Goal: Book appointment/travel/reservation

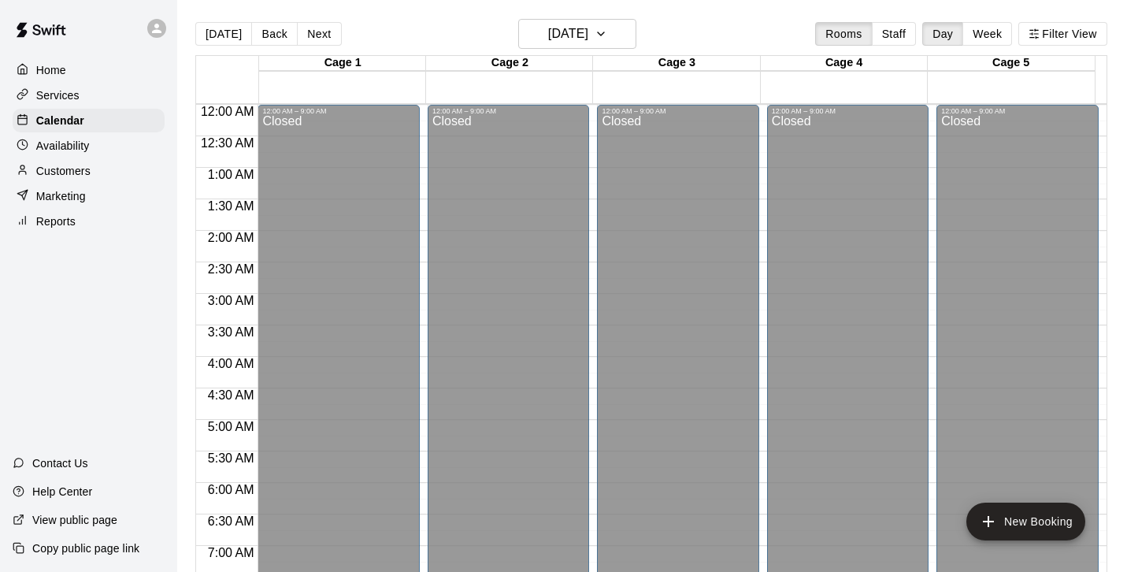
scroll to position [687, 0]
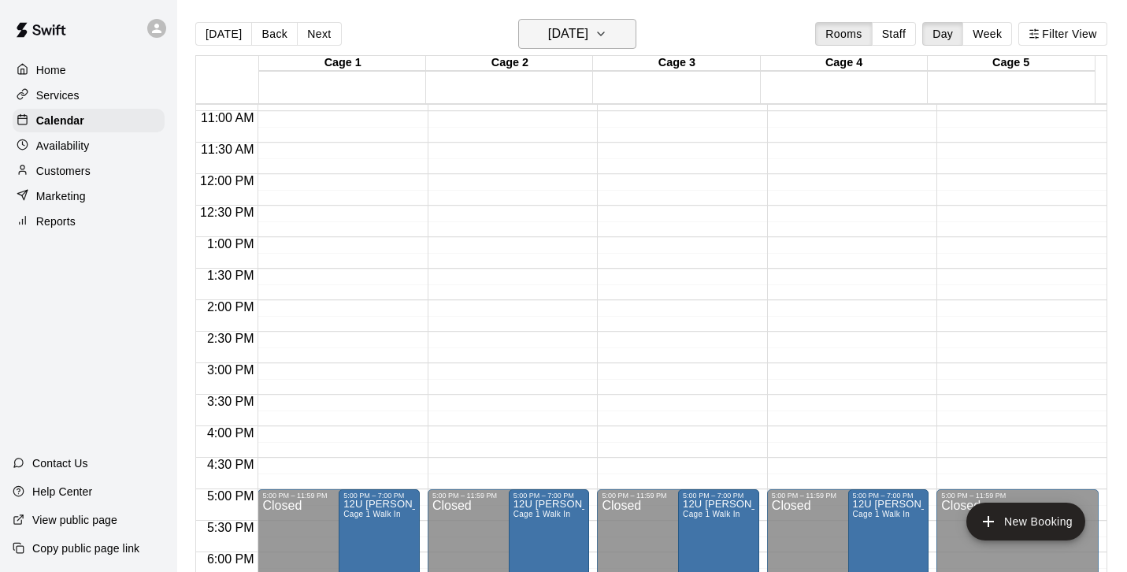
click at [607, 37] on icon "button" at bounding box center [601, 33] width 13 height 19
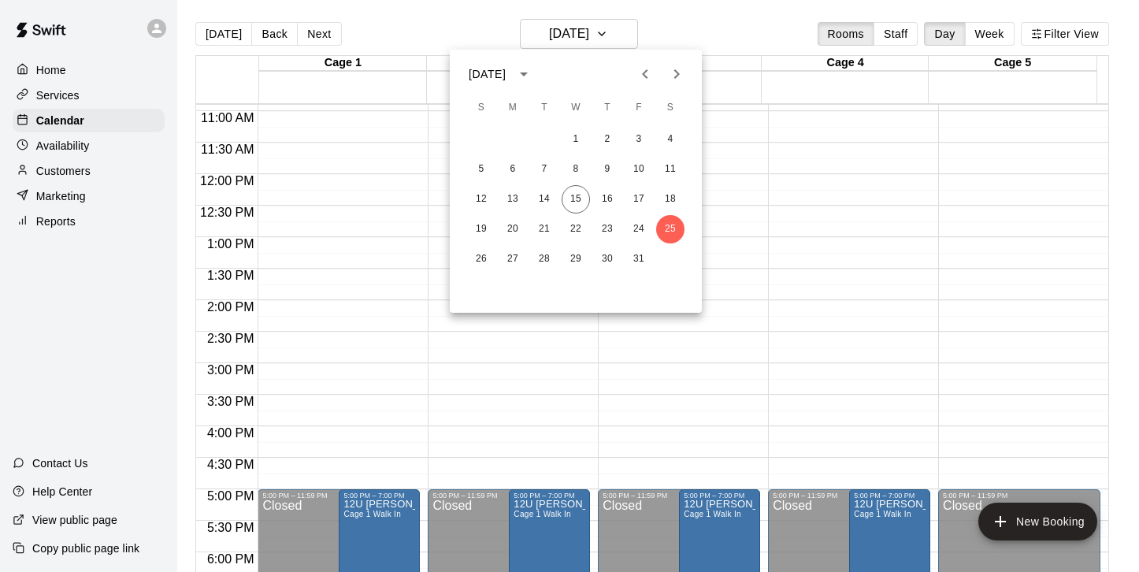
click at [674, 69] on icon "Next month" at bounding box center [676, 74] width 19 height 19
click at [669, 135] on button "6" at bounding box center [670, 139] width 28 height 28
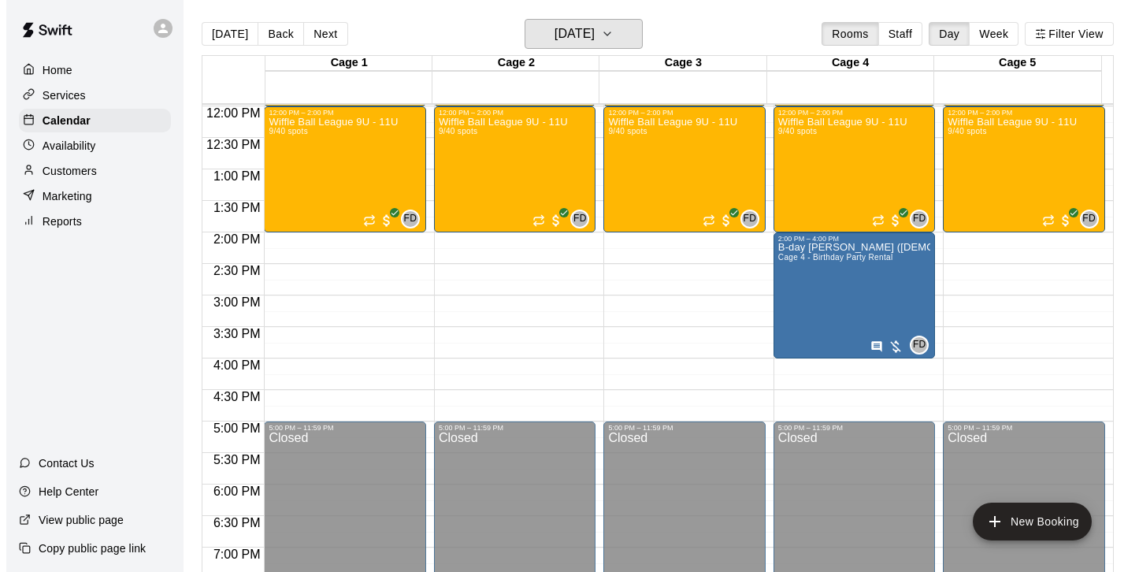
scroll to position [765, 0]
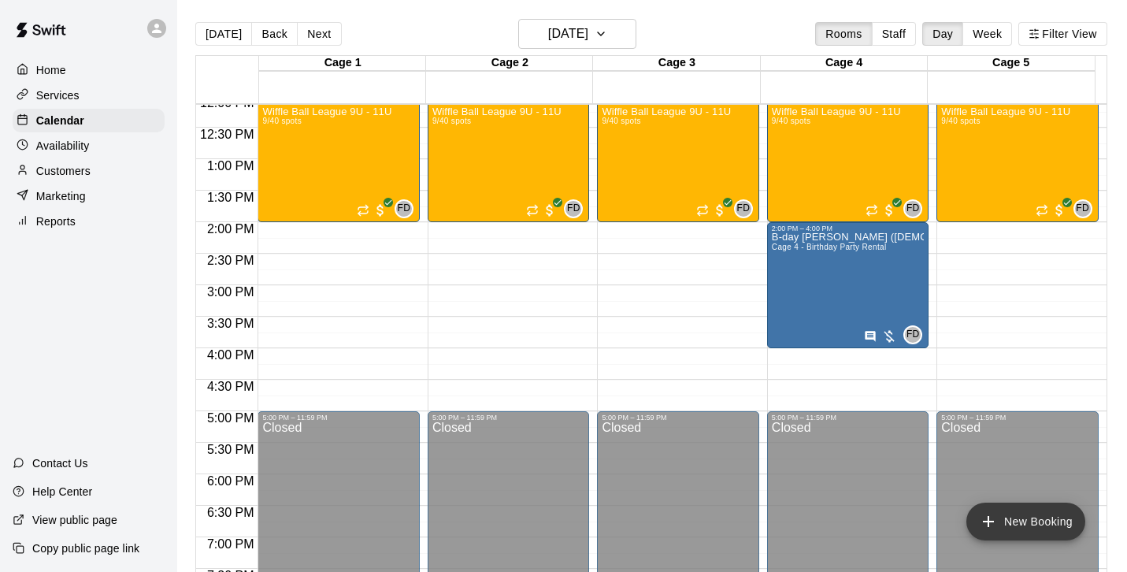
click at [1033, 529] on button "New Booking" at bounding box center [1025, 521] width 119 height 38
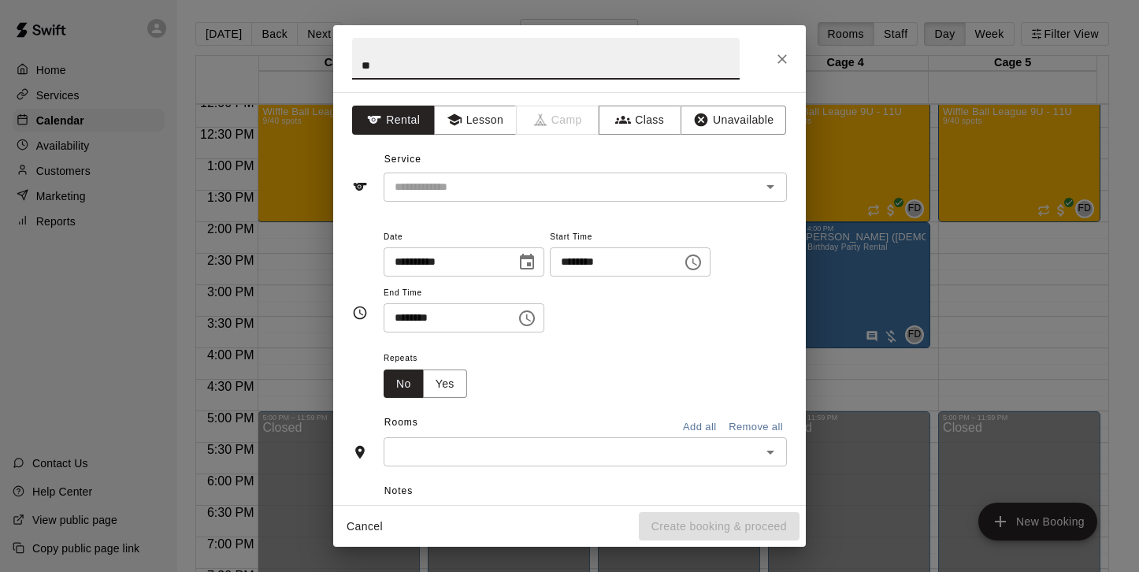
type input "*"
click at [761, 195] on icon "Open" at bounding box center [770, 186] width 19 height 19
type input "**********"
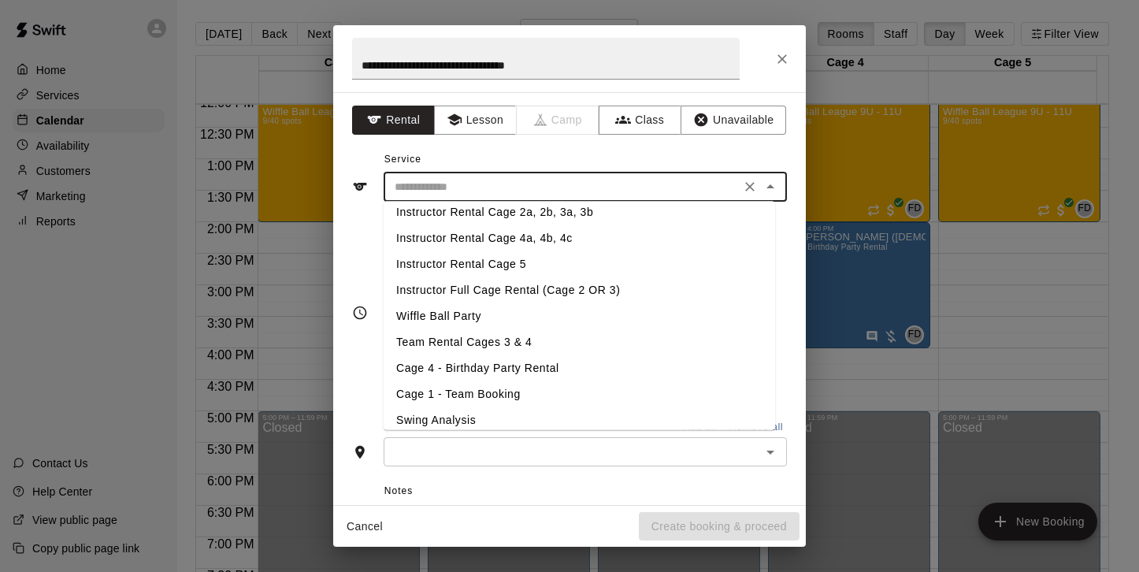
scroll to position [225, 0]
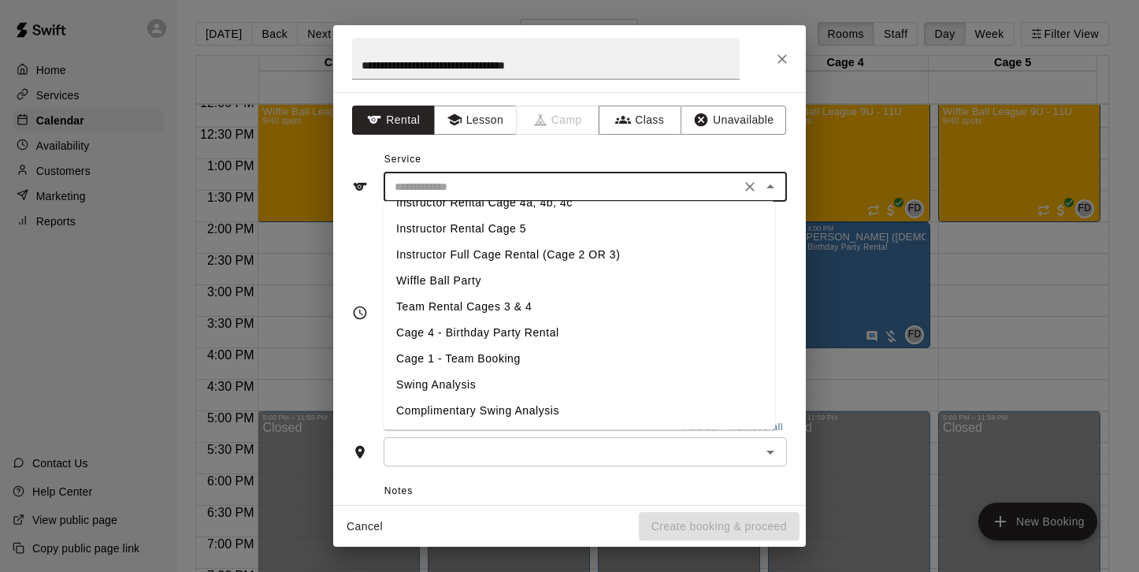
click at [474, 281] on li "Wiffle Ball Party" at bounding box center [579, 282] width 391 height 26
type input "**********"
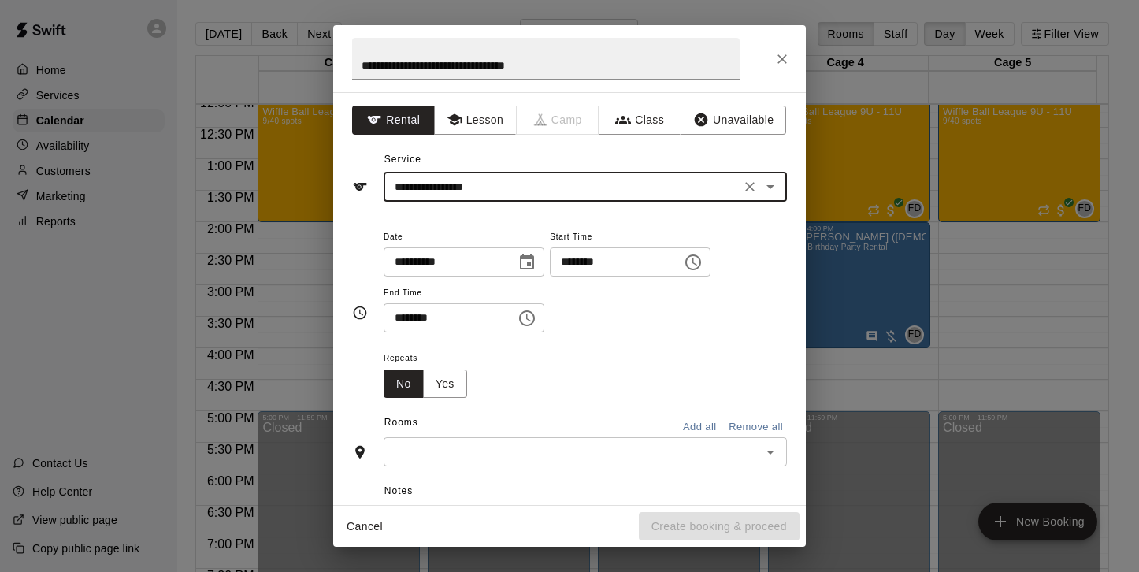
click at [636, 268] on input "********" at bounding box center [610, 261] width 121 height 29
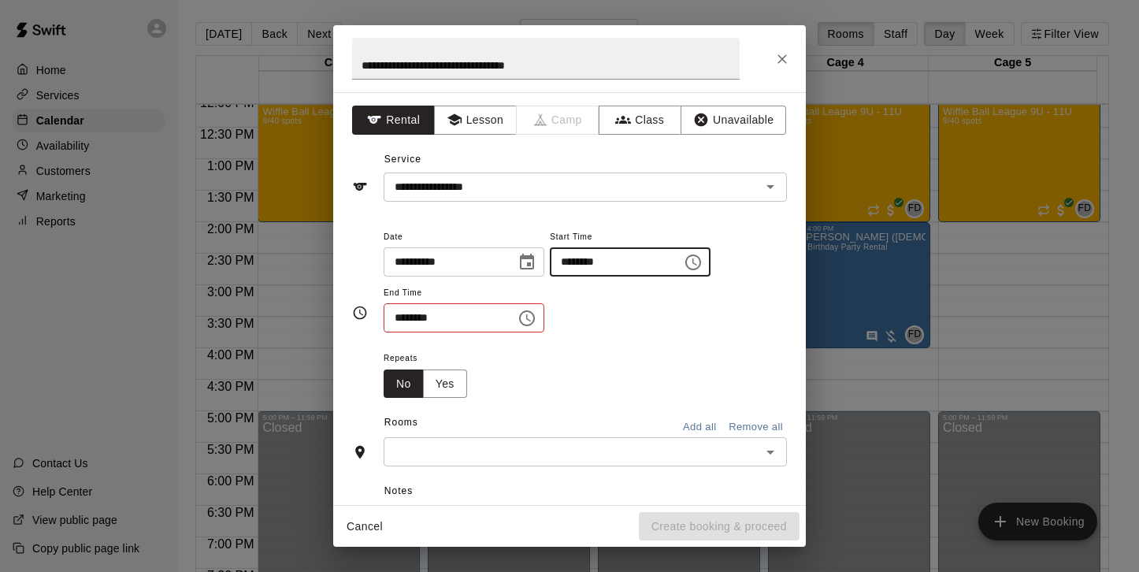
type input "********"
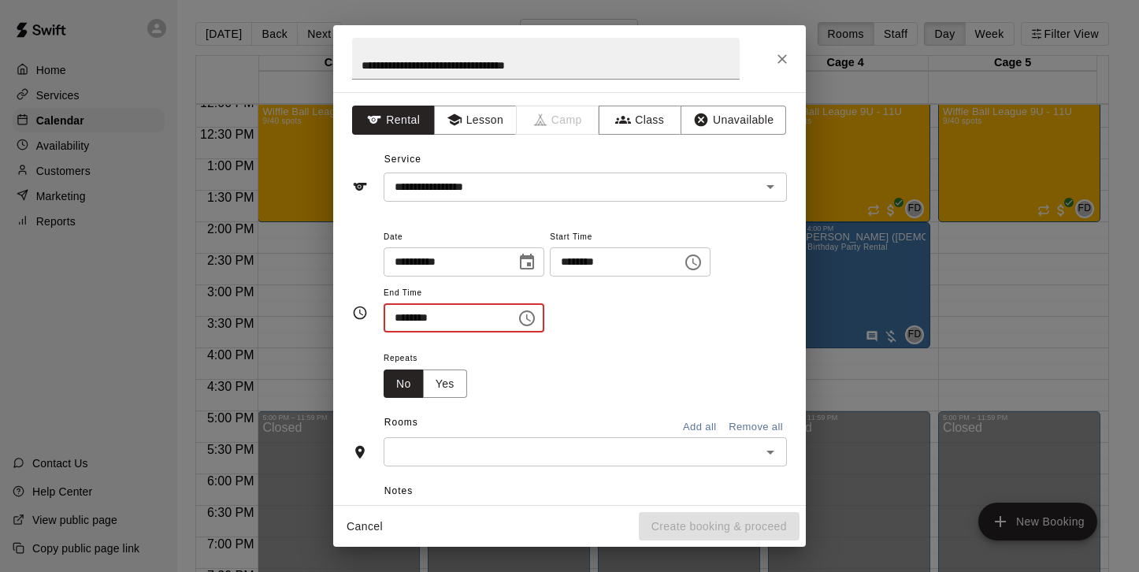
click at [397, 317] on input "********" at bounding box center [444, 317] width 121 height 29
type input "********"
click at [540, 361] on div "Repeats No Yes" at bounding box center [585, 373] width 403 height 50
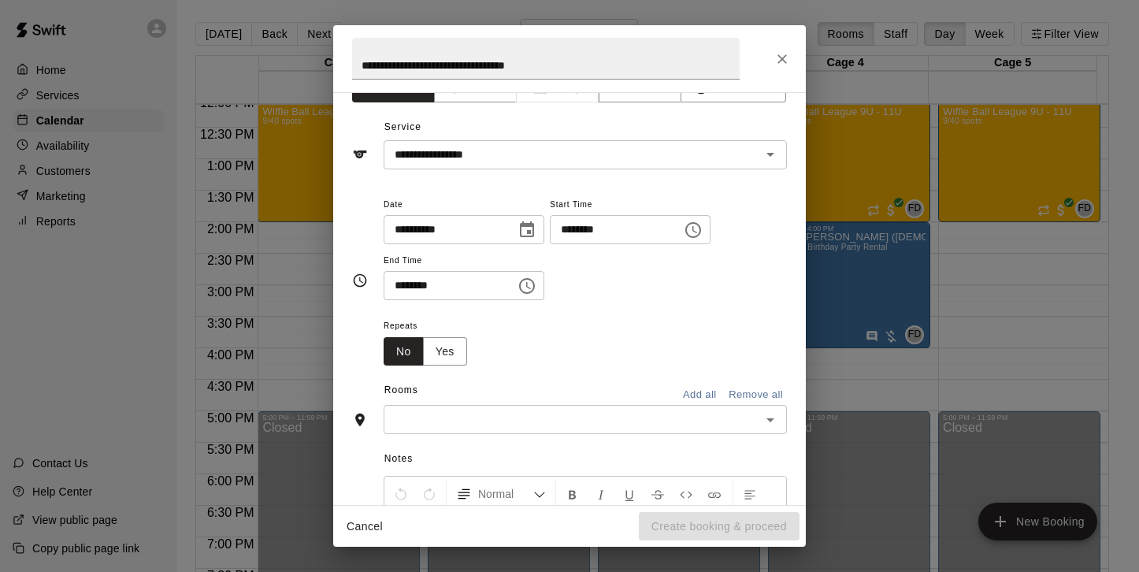
scroll to position [216, 0]
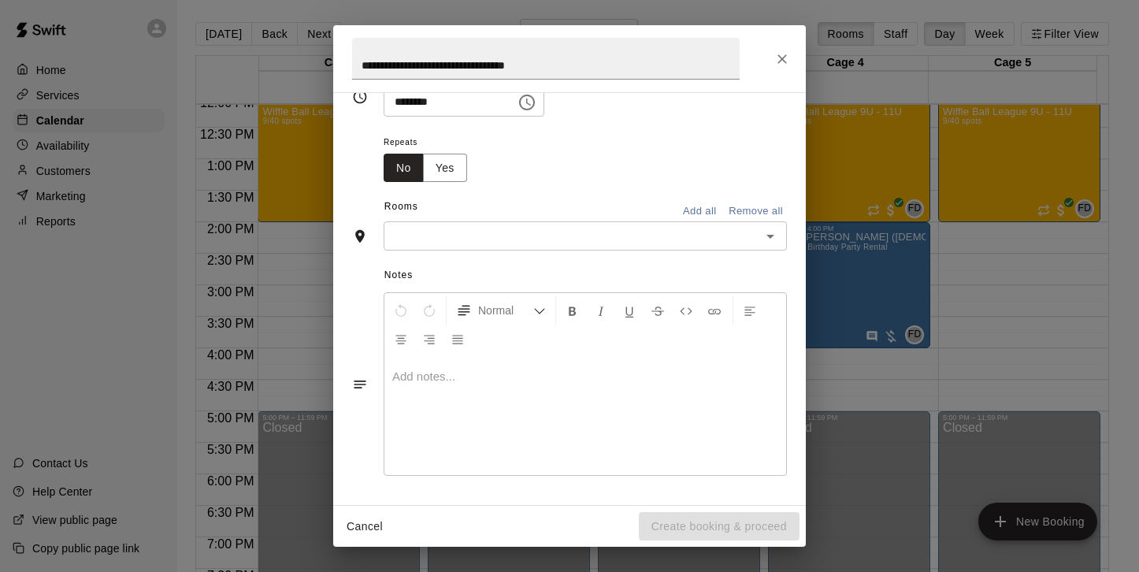
click at [686, 213] on button "Add all" at bounding box center [699, 211] width 50 height 24
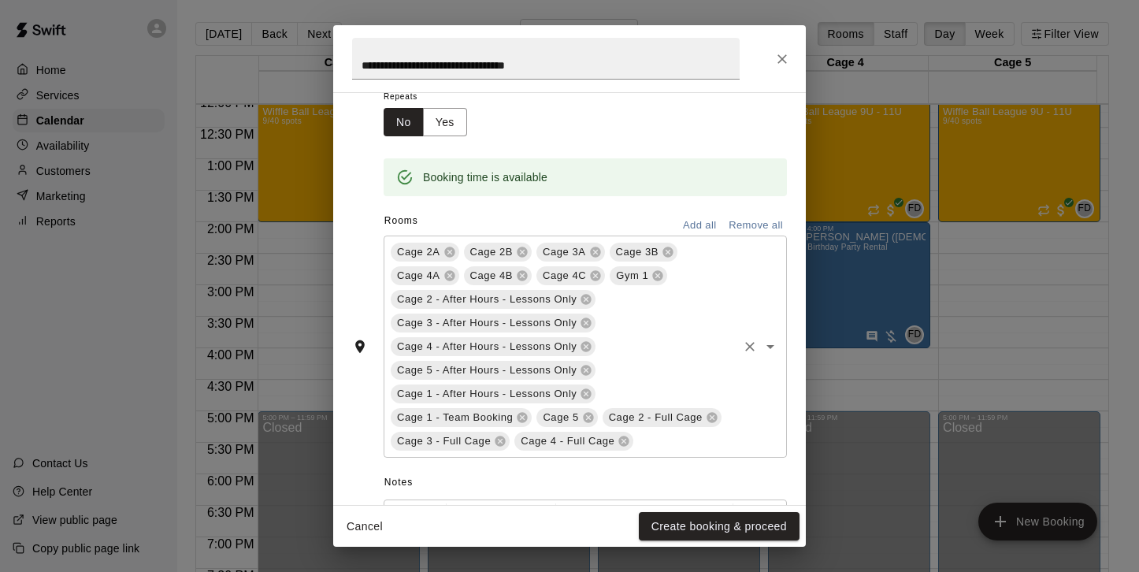
scroll to position [469, 0]
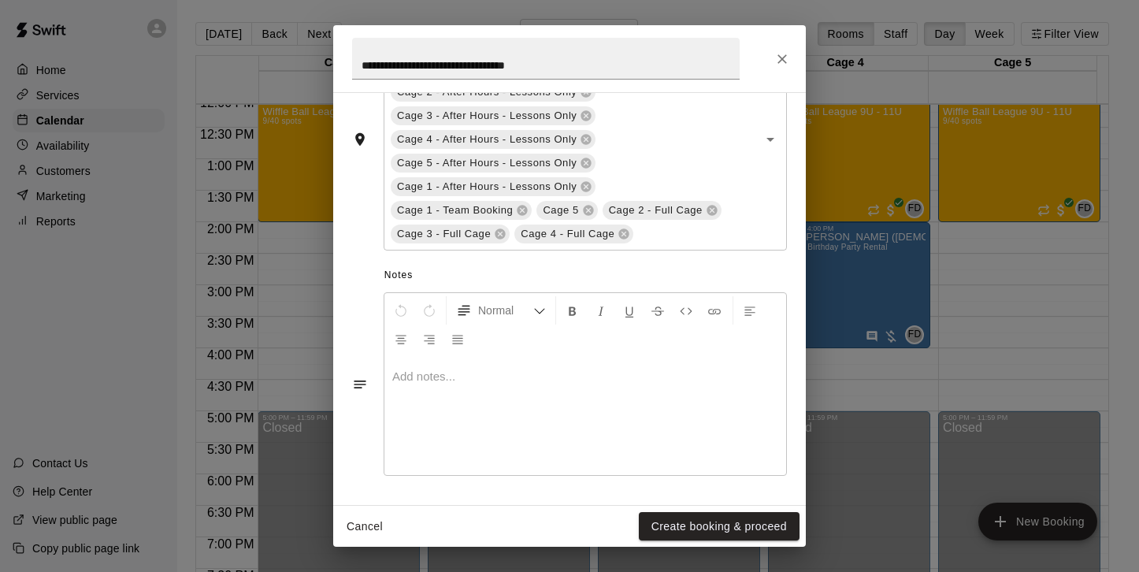
click at [473, 379] on p at bounding box center [585, 377] width 386 height 16
click at [711, 524] on button "Create booking & proceed" at bounding box center [719, 526] width 161 height 29
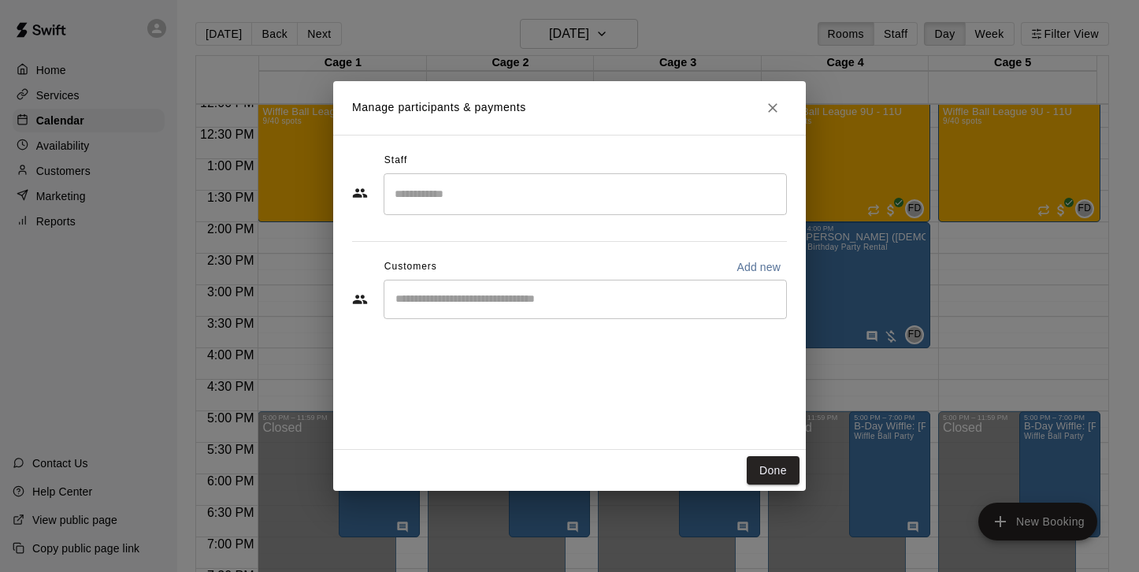
click at [522, 198] on input "Search staff" at bounding box center [585, 194] width 389 height 28
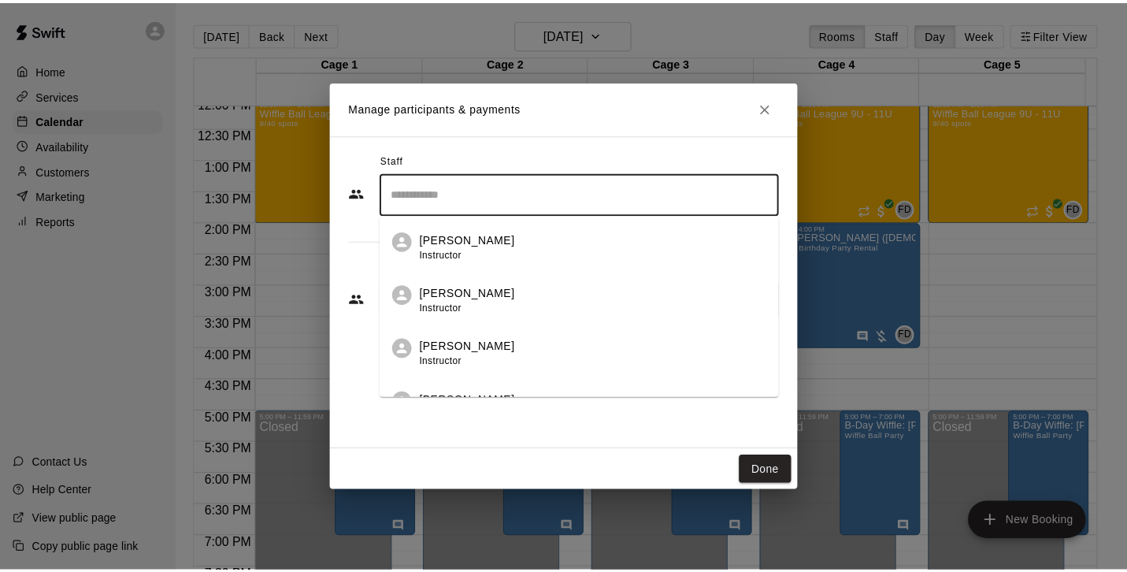
scroll to position [406, 0]
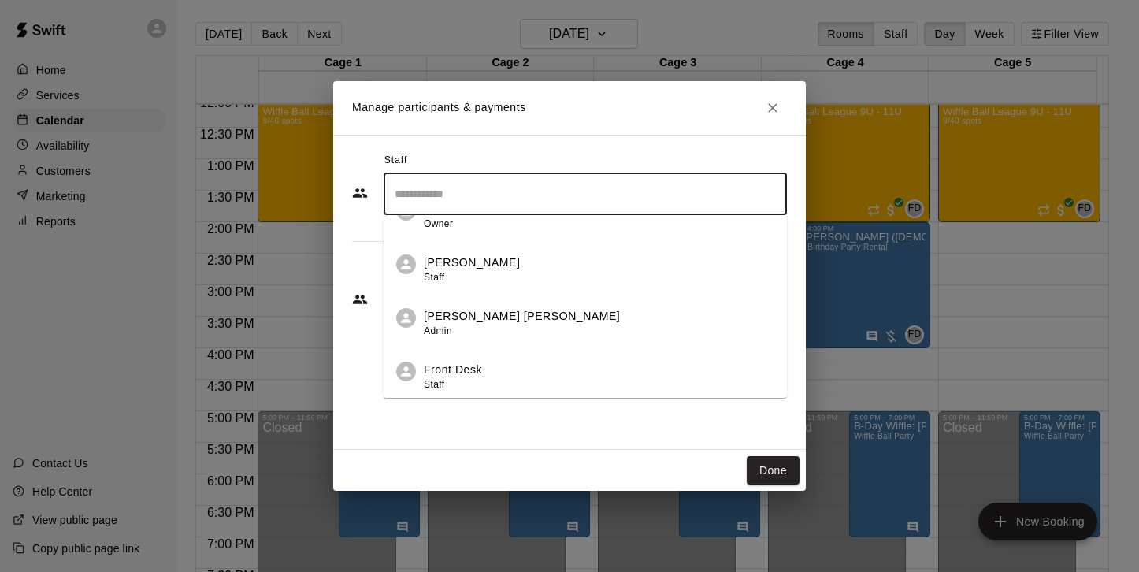
click at [513, 370] on div "Front Desk Staff" at bounding box center [599, 376] width 350 height 31
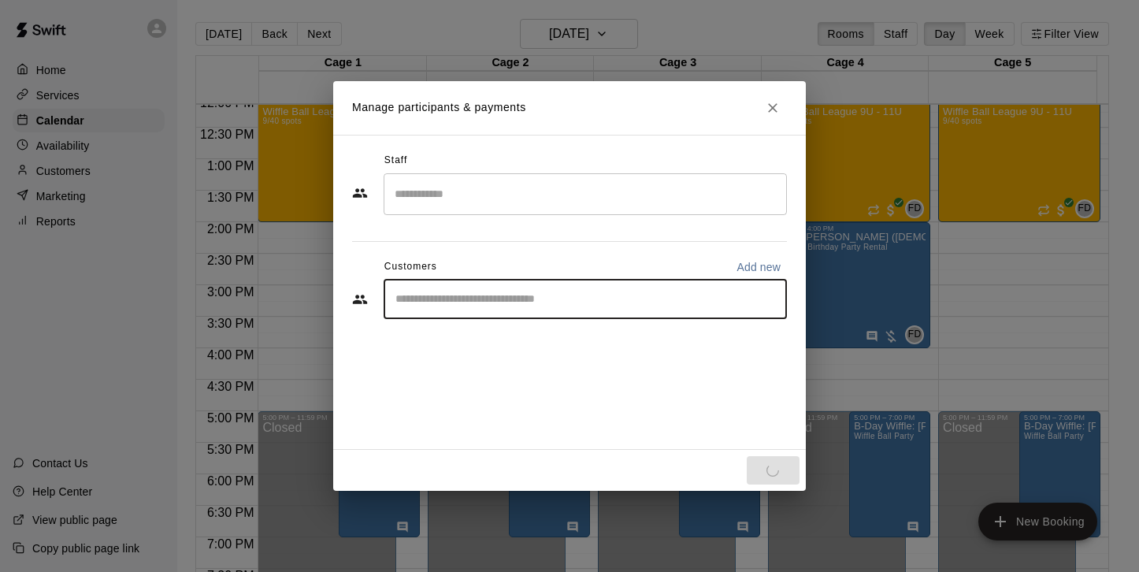
click at [439, 295] on input "Start typing to search customers..." at bounding box center [585, 299] width 389 height 16
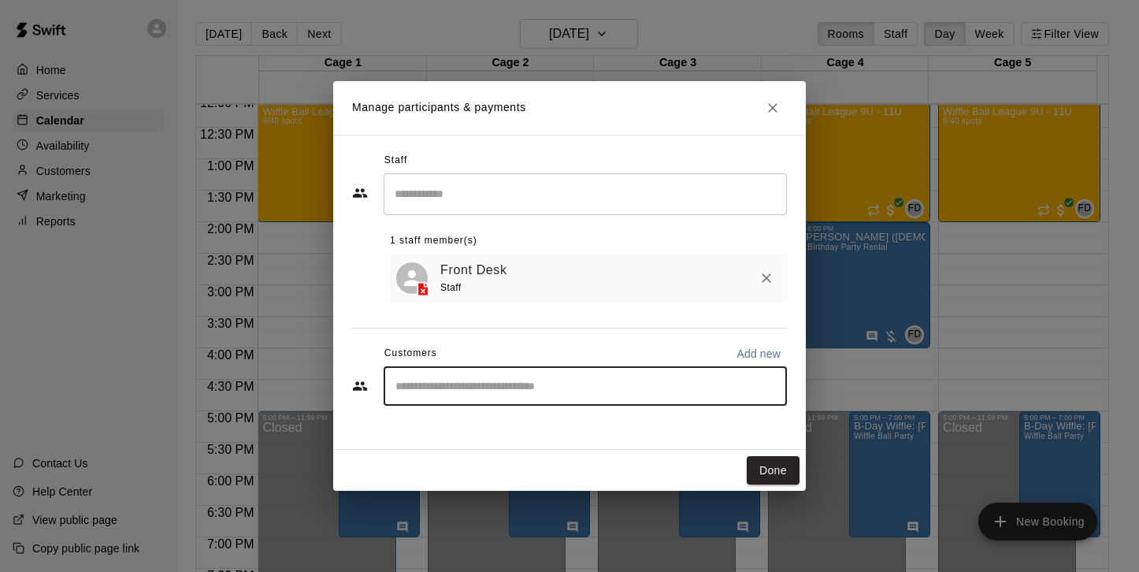
paste input "**********"
type input "**********"
click at [455, 429] on p "[PERSON_NAME]" at bounding box center [476, 423] width 96 height 17
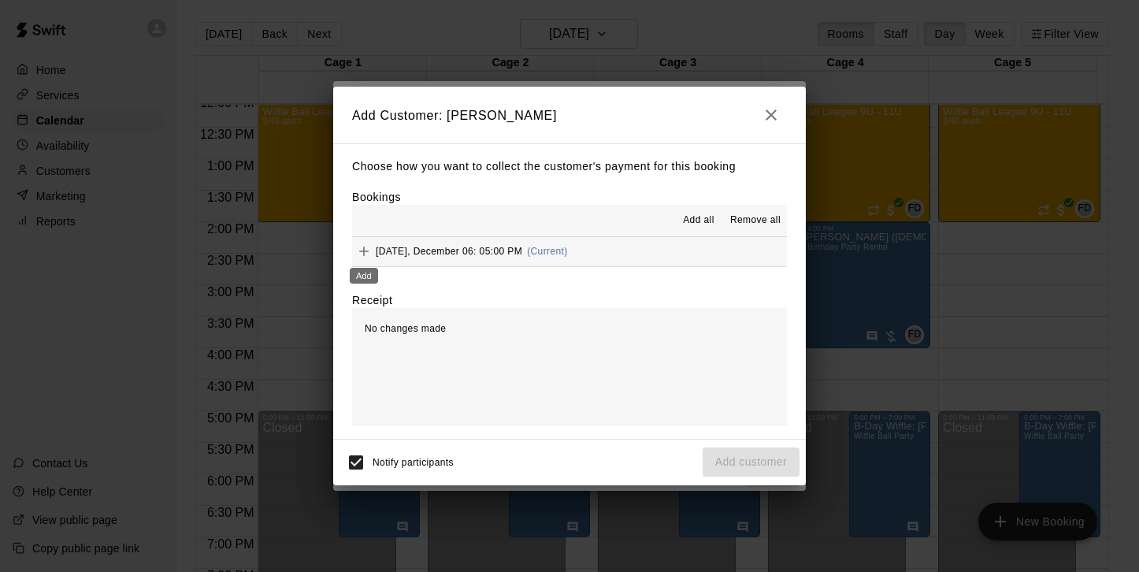
click at [361, 248] on icon "Add" at bounding box center [364, 251] width 16 height 16
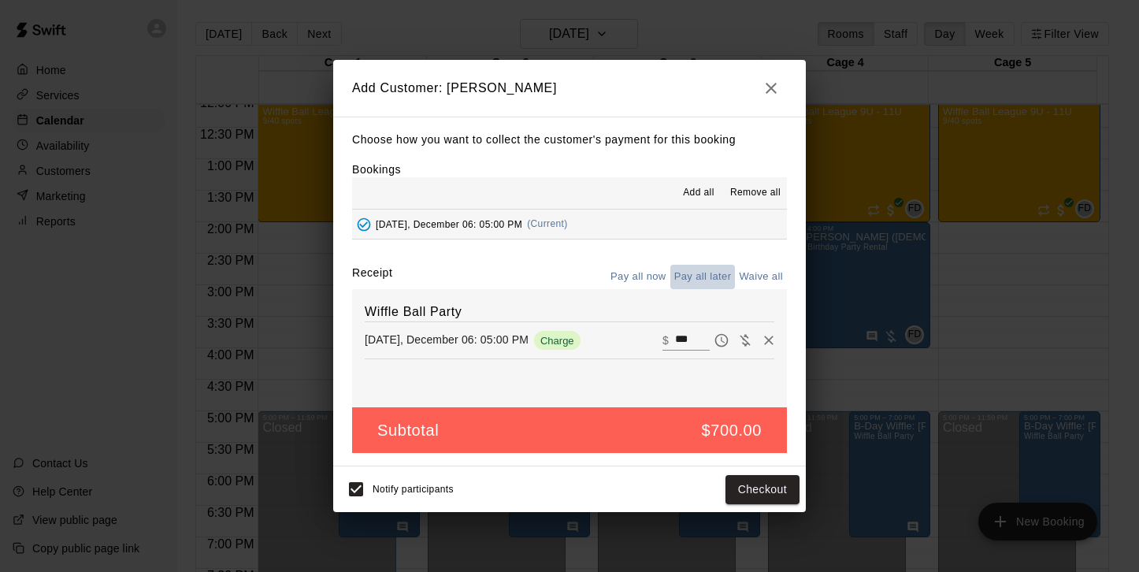
click at [718, 276] on button "Pay all later" at bounding box center [702, 277] width 65 height 24
click at [745, 490] on button "Add customer" at bounding box center [751, 489] width 97 height 29
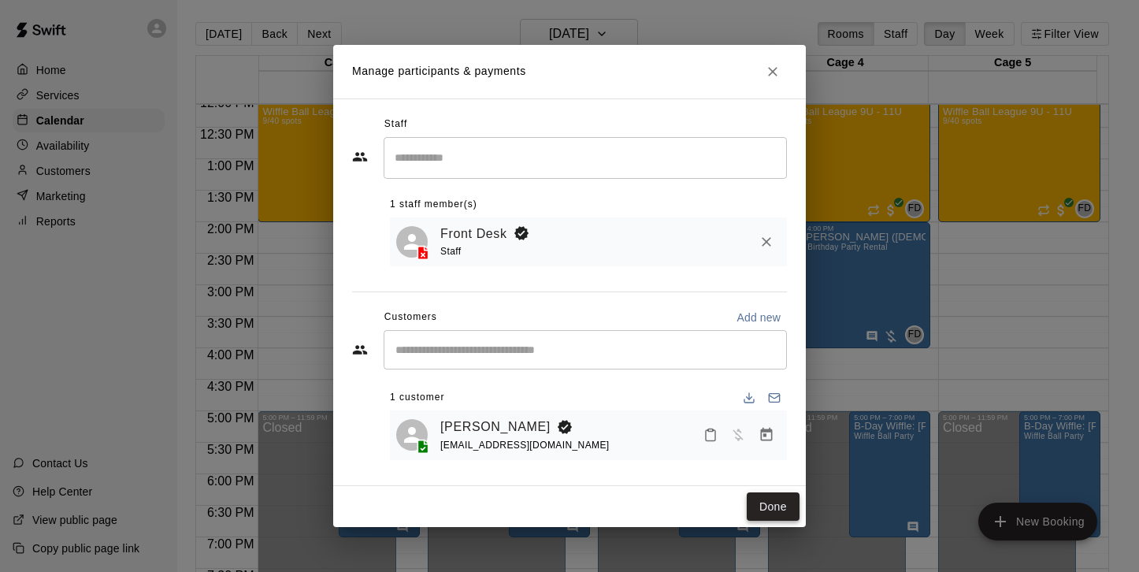
click at [772, 507] on button "Done" at bounding box center [773, 506] width 53 height 29
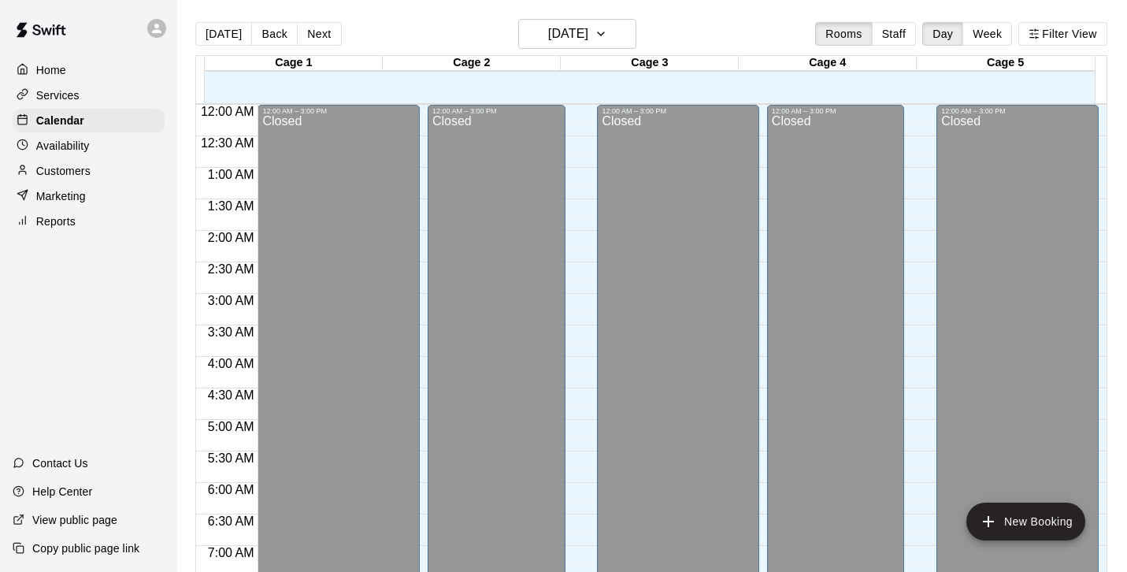
scroll to position [584, 0]
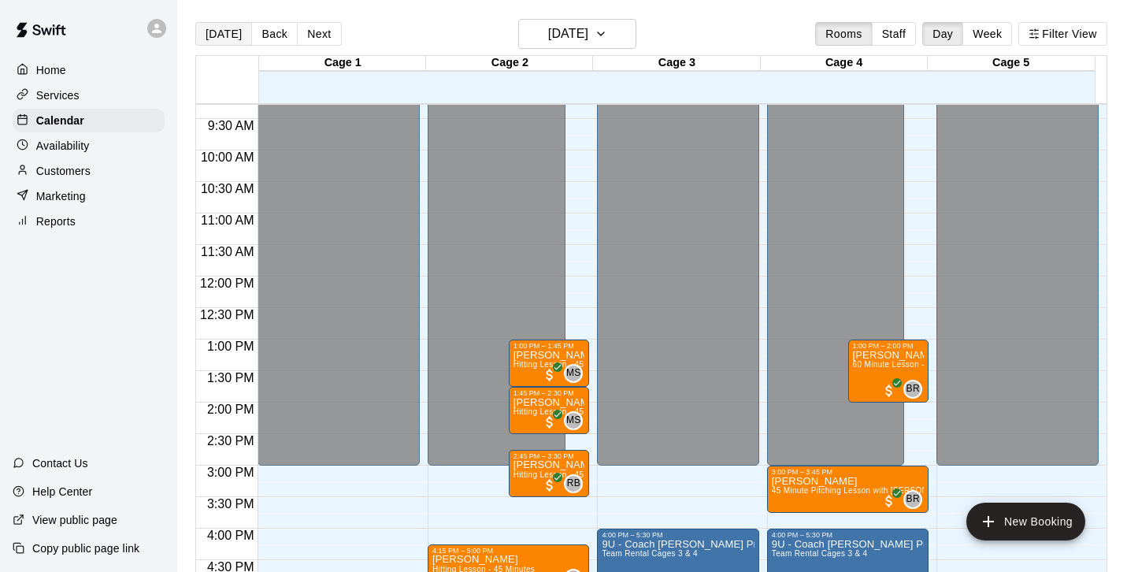
click at [216, 32] on button "[DATE]" at bounding box center [223, 34] width 57 height 24
click at [607, 33] on icon "button" at bounding box center [601, 33] width 13 height 19
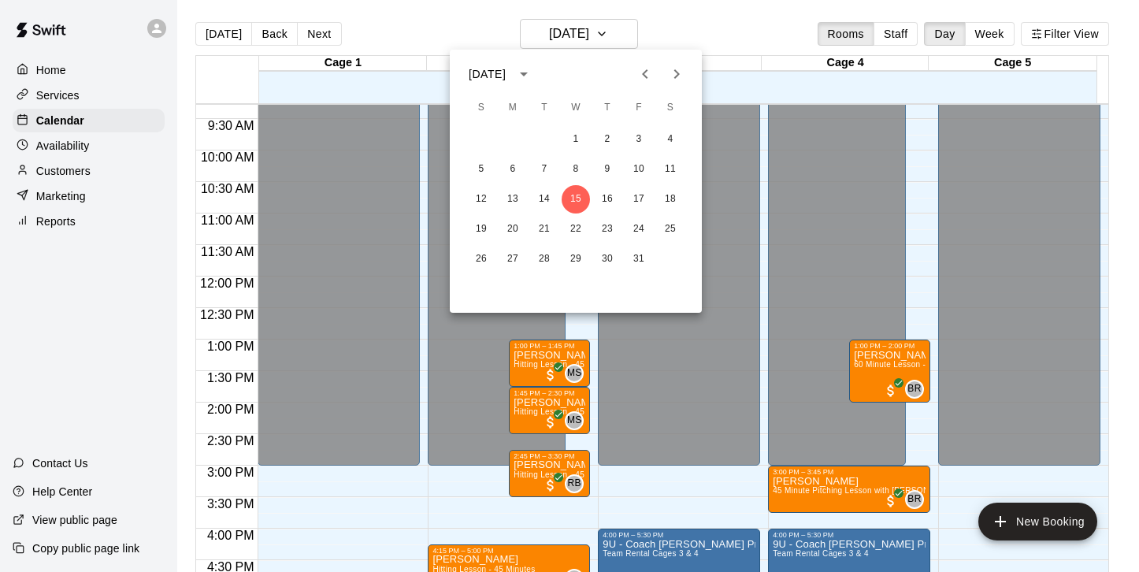
click at [677, 68] on icon "Next month" at bounding box center [676, 74] width 19 height 19
click at [671, 139] on button "1" at bounding box center [670, 139] width 28 height 28
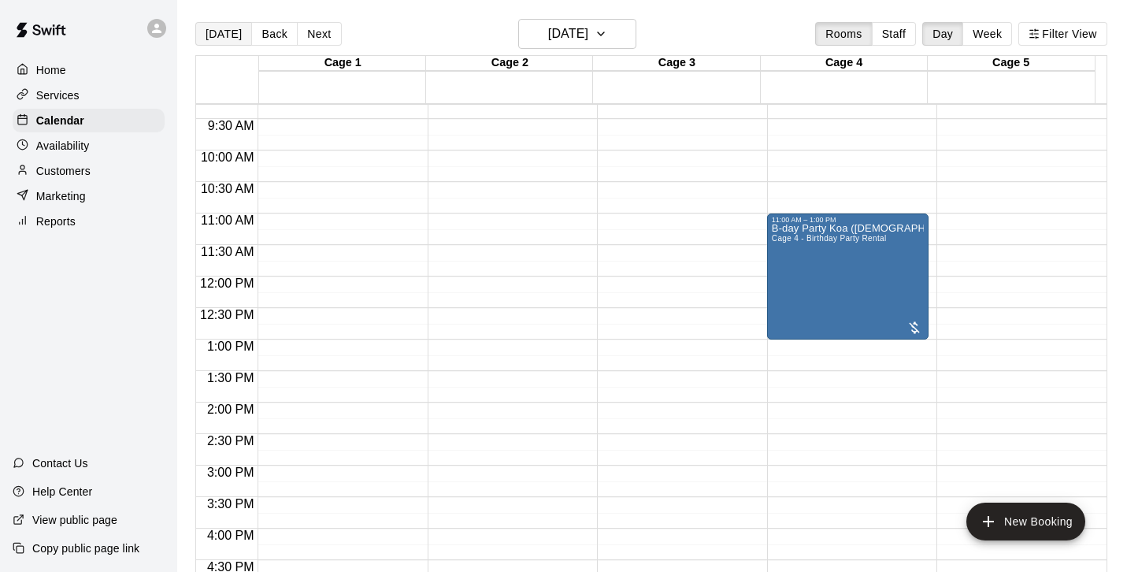
click at [224, 28] on button "[DATE]" at bounding box center [223, 34] width 57 height 24
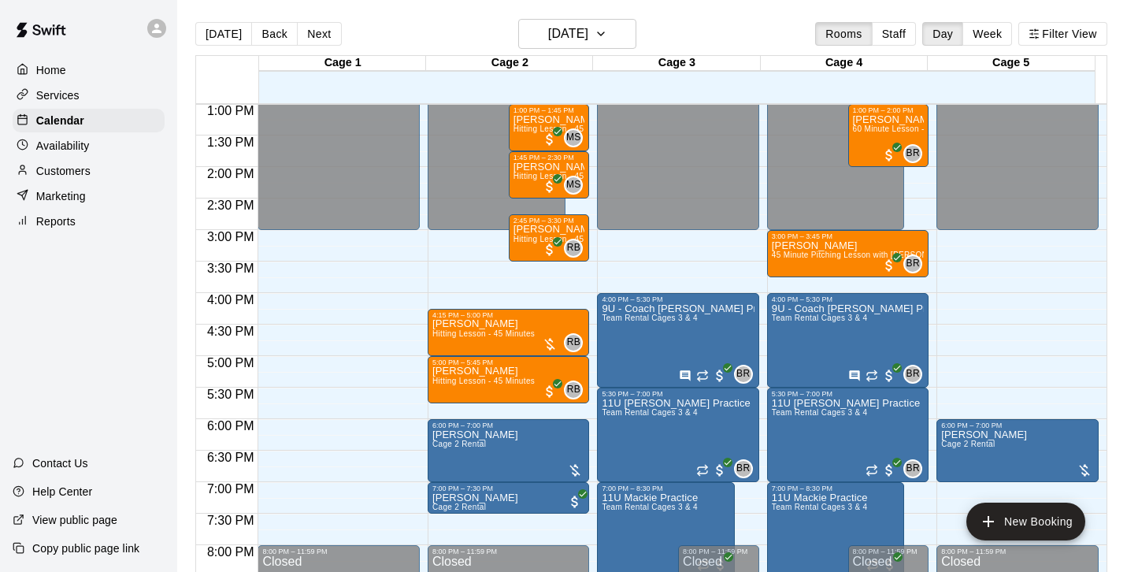
scroll to position [824, 0]
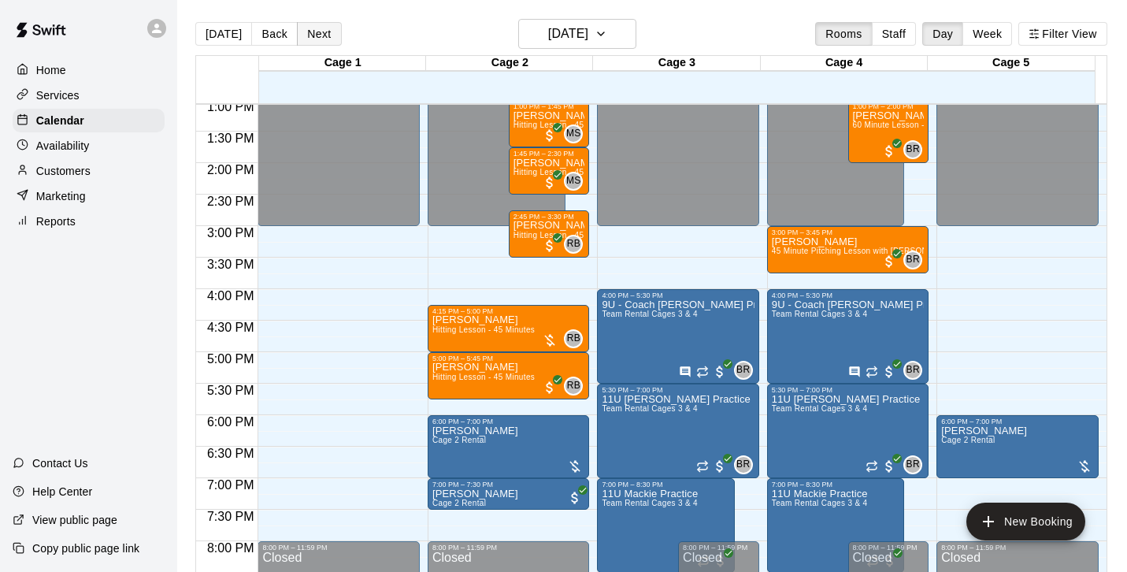
click at [321, 35] on button "Next" at bounding box center [319, 34] width 44 height 24
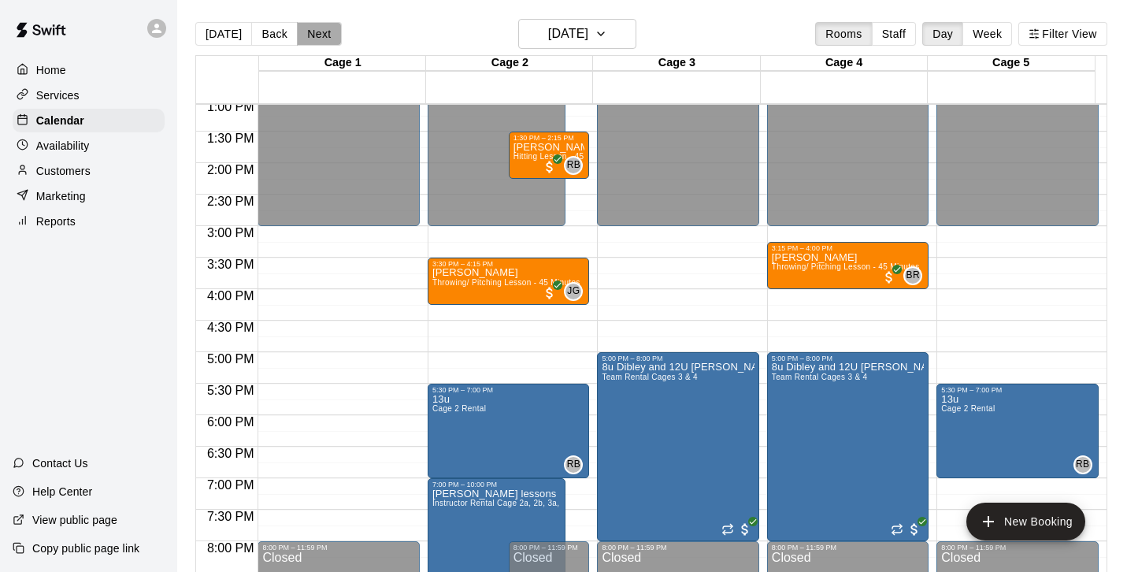
click at [321, 35] on button "Next" at bounding box center [319, 34] width 44 height 24
